Goal: Task Accomplishment & Management: Use online tool/utility

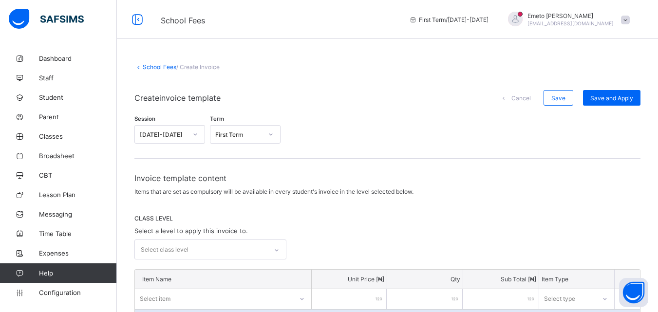
click at [270, 135] on icon at bounding box center [271, 135] width 6 height 10
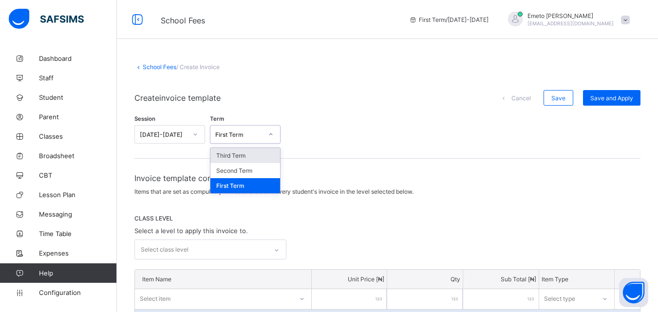
click at [328, 123] on div "Session [DATE]-[DATE] Term option Third Term focused, 1 of 3. 3 results availab…" at bounding box center [387, 131] width 506 height 33
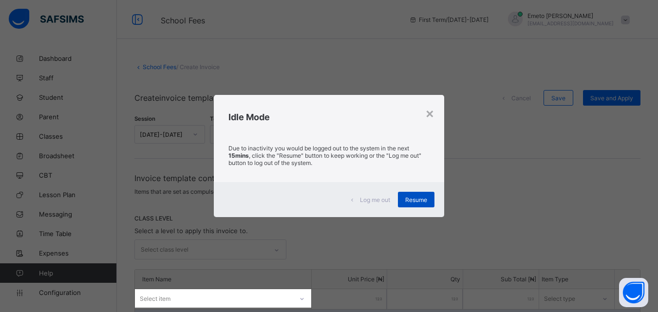
click at [411, 200] on span "Resume" at bounding box center [416, 199] width 22 height 7
click at [422, 199] on span "Resume" at bounding box center [416, 199] width 22 height 7
click at [423, 201] on span "Resume" at bounding box center [416, 199] width 22 height 7
click at [426, 200] on span "Resume" at bounding box center [416, 199] width 22 height 7
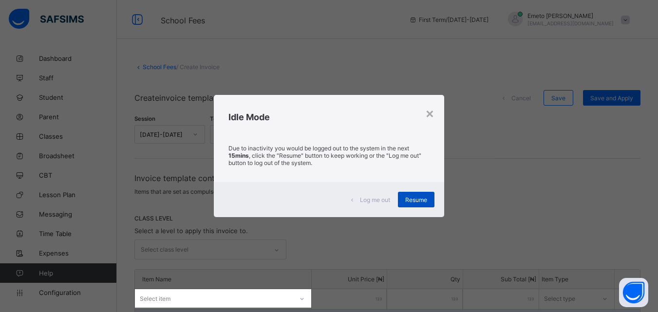
click at [411, 201] on span "Resume" at bounding box center [416, 199] width 22 height 7
